Goal: Task Accomplishment & Management: Use online tool/utility

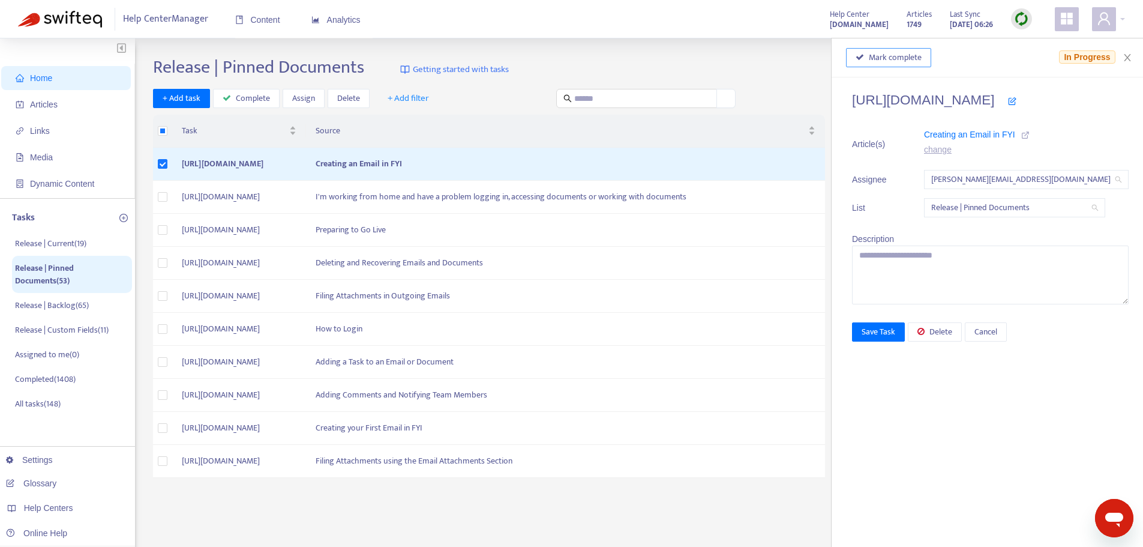
click at [873, 53] on span "Mark complete" at bounding box center [895, 57] width 53 height 13
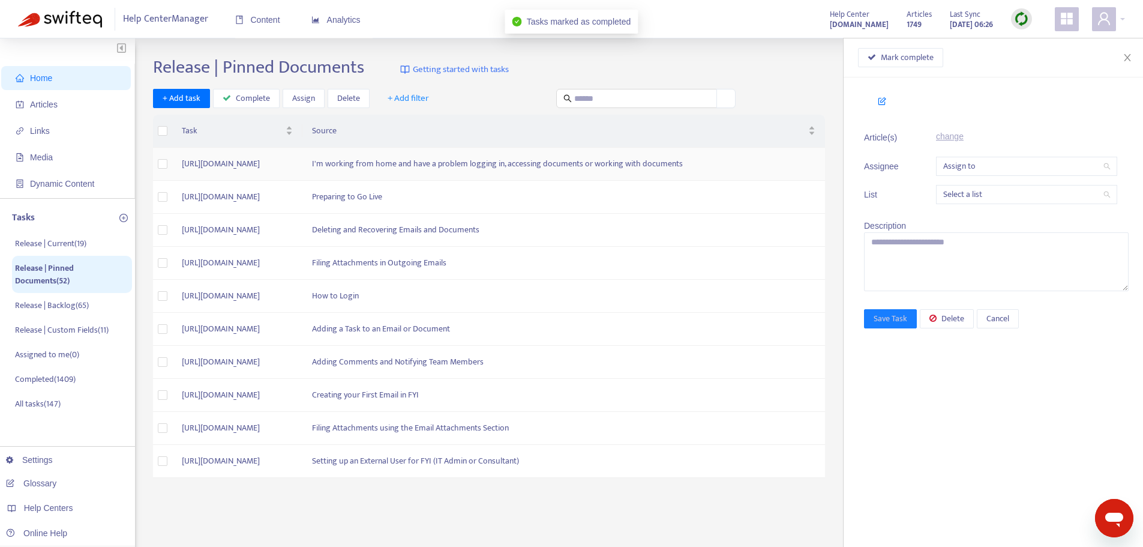
click at [753, 169] on td "I'm working from home and have a problem logging in, accessing documents or wor…" at bounding box center [563, 164] width 523 height 33
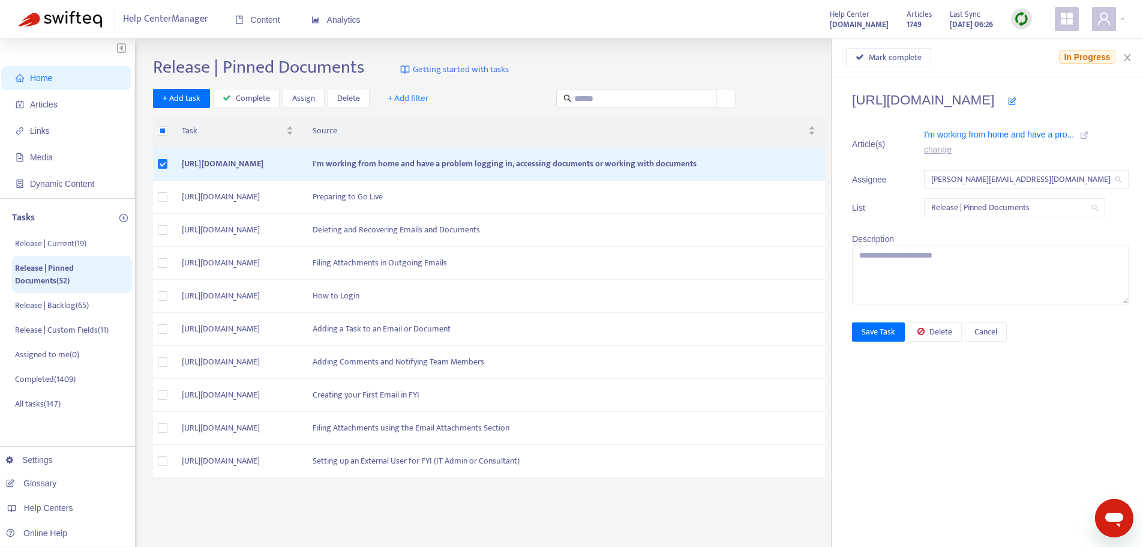
click at [1080, 132] on icon at bounding box center [1084, 135] width 8 height 8
click at [874, 59] on span "Mark complete" at bounding box center [895, 57] width 53 height 13
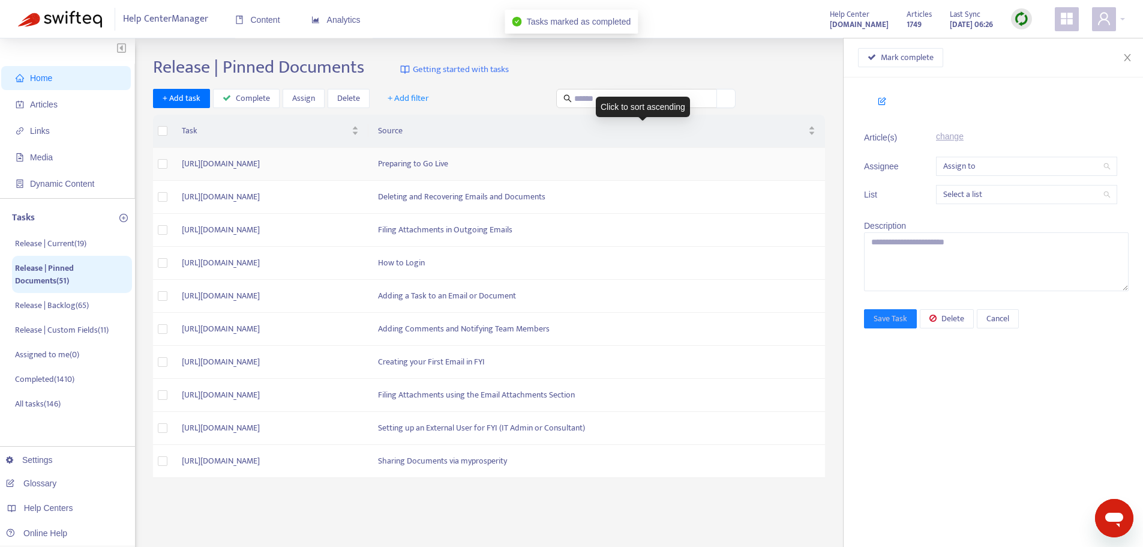
click at [645, 161] on td "Preparing to Go Live" at bounding box center [597, 164] width 457 height 33
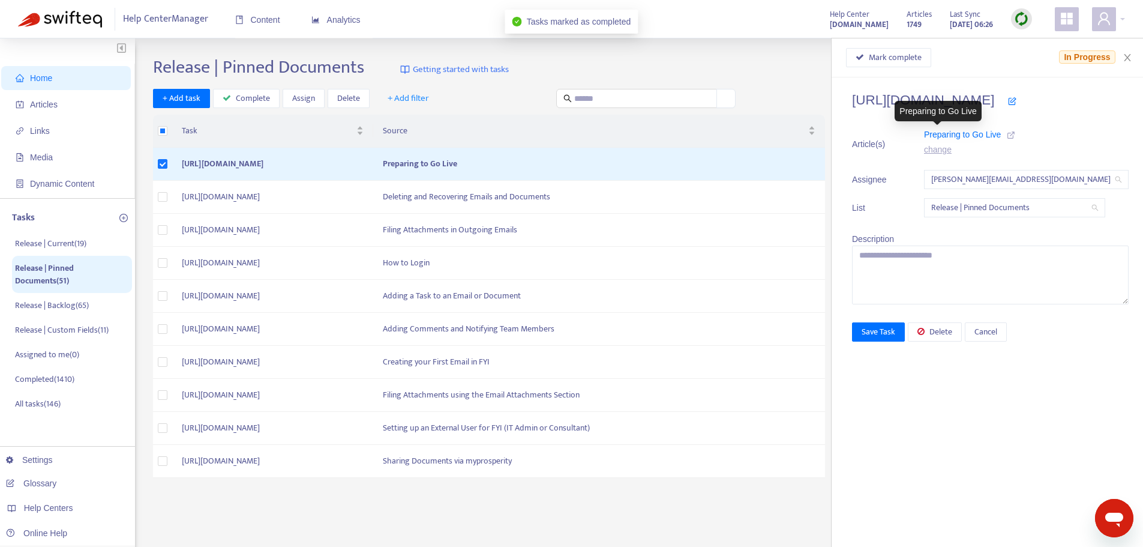
click at [1007, 133] on icon at bounding box center [1011, 135] width 8 height 8
click at [869, 58] on span "Mark complete" at bounding box center [895, 57] width 53 height 13
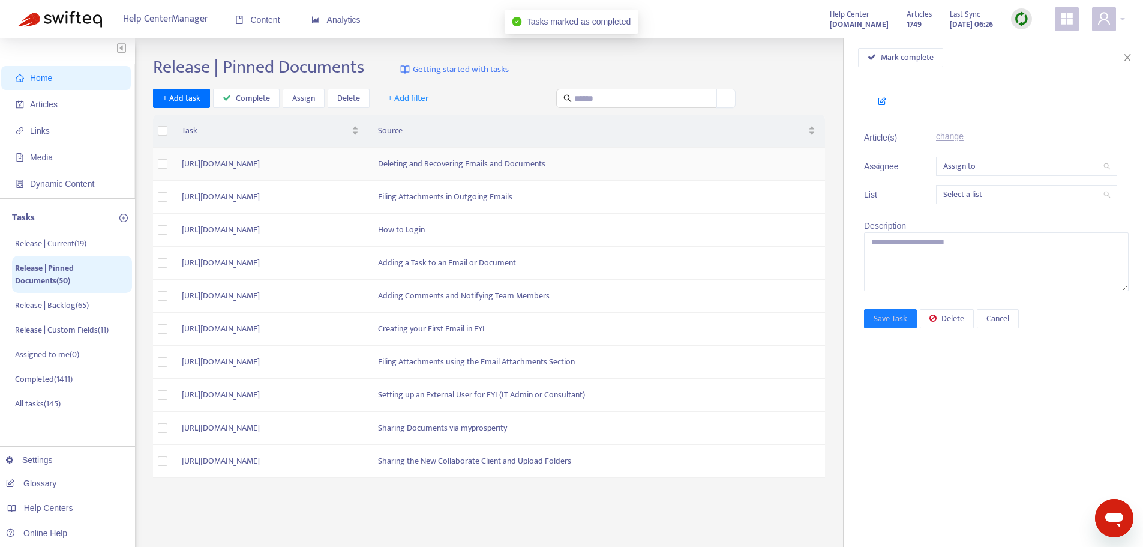
click at [668, 165] on td "Deleting and Recovering Emails and Documents" at bounding box center [597, 164] width 457 height 33
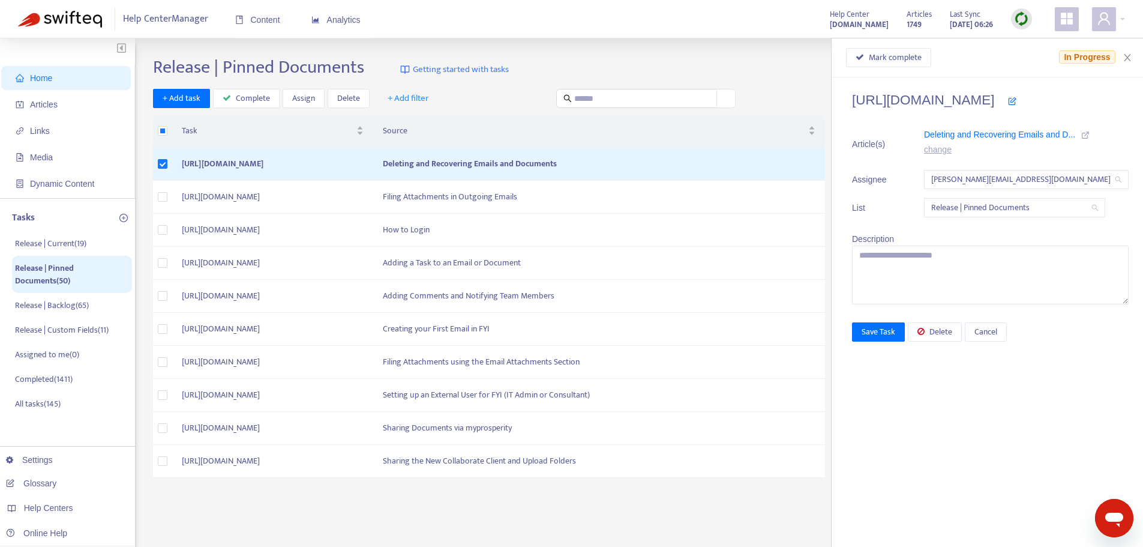
click at [1082, 132] on icon at bounding box center [1086, 135] width 8 height 8
click at [858, 66] on button "Mark complete" at bounding box center [888, 57] width 85 height 19
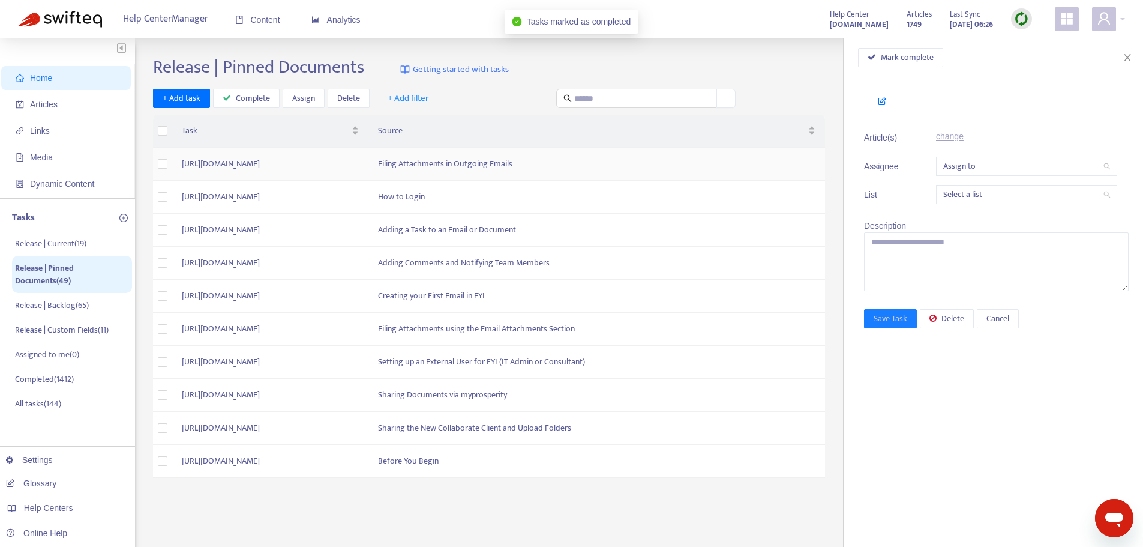
click at [670, 162] on td "Filing Attachments in Outgoing Emails" at bounding box center [597, 164] width 457 height 33
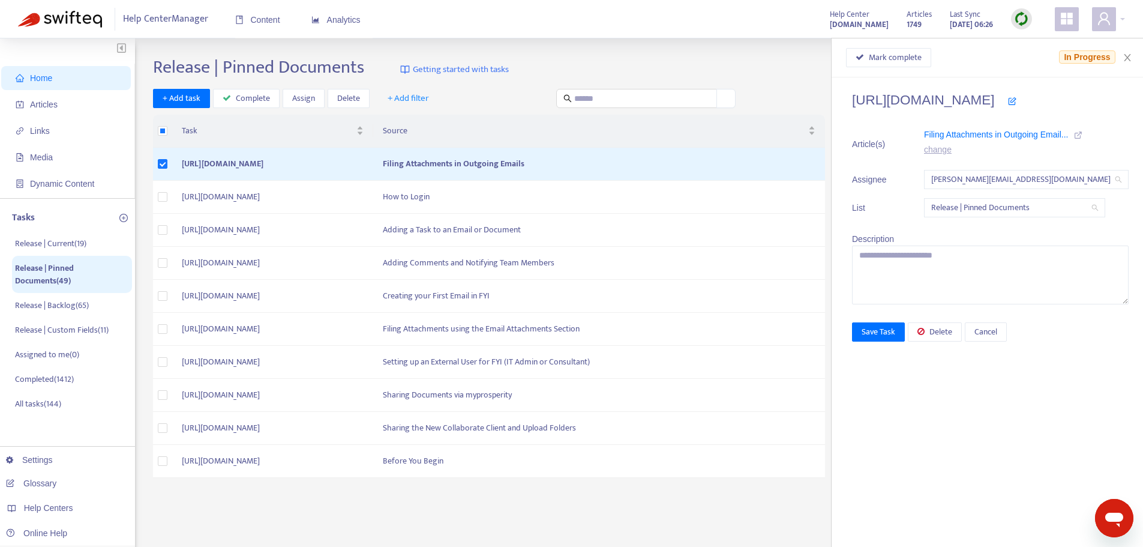
click at [1074, 133] on icon at bounding box center [1078, 135] width 8 height 8
